Goal: Information Seeking & Learning: Learn about a topic

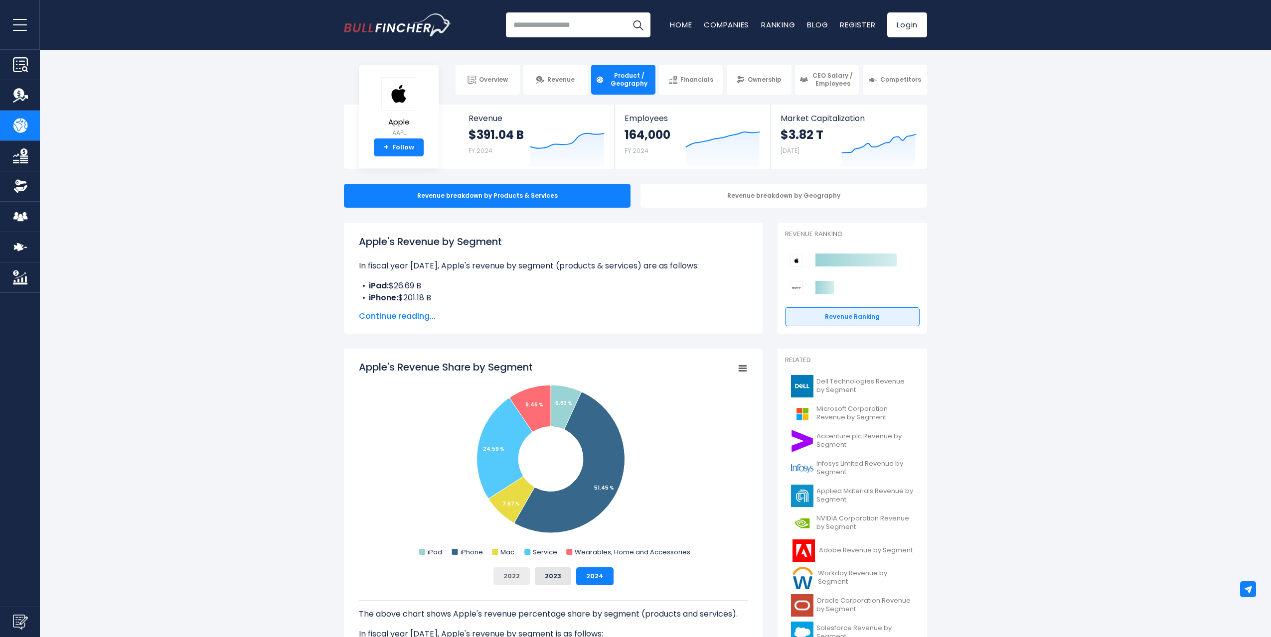
click at [514, 577] on button "2022" at bounding box center [511, 577] width 36 height 18
click at [556, 577] on button "2023" at bounding box center [553, 577] width 36 height 18
click at [597, 578] on button "2024" at bounding box center [594, 577] width 37 height 18
click at [559, 577] on button "2023" at bounding box center [553, 577] width 36 height 18
click at [504, 573] on button "2022" at bounding box center [511, 577] width 36 height 18
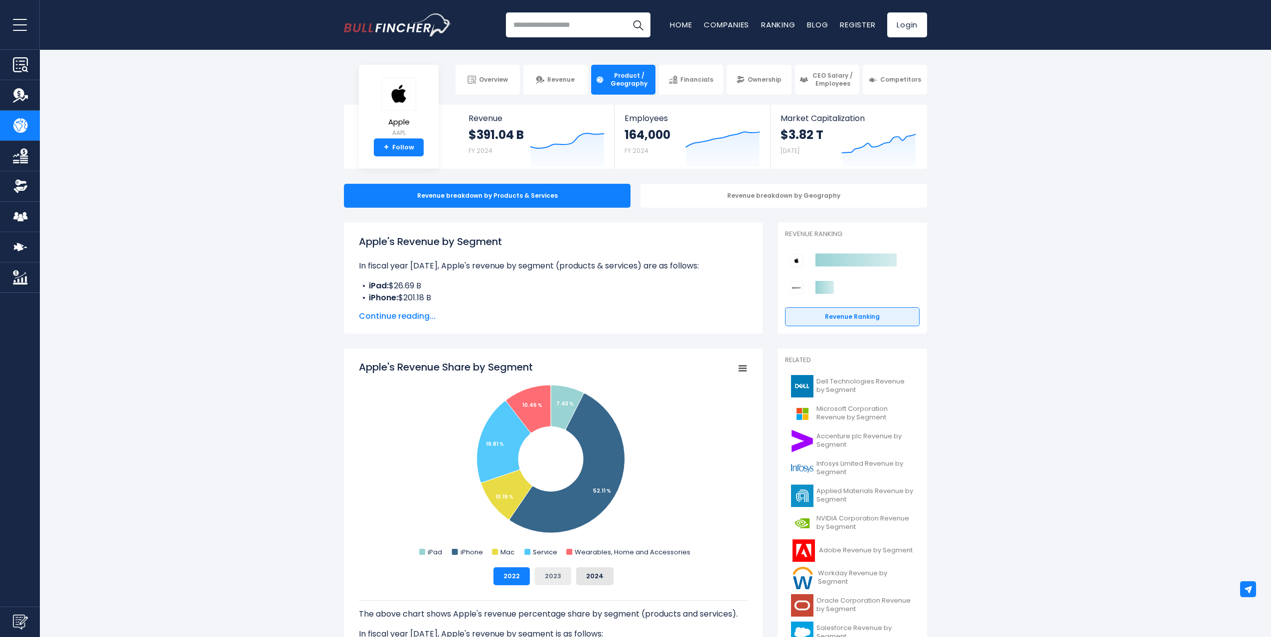
click at [549, 578] on button "2023" at bounding box center [553, 577] width 36 height 18
click at [603, 575] on button "2024" at bounding box center [594, 577] width 37 height 18
click at [746, 369] on icon "Apple's Revenue Share by Segment" at bounding box center [742, 368] width 7 height 5
click at [369, 451] on rect "Apple's Revenue Share by Segment" at bounding box center [553, 459] width 389 height 199
